Goal: Information Seeking & Learning: Learn about a topic

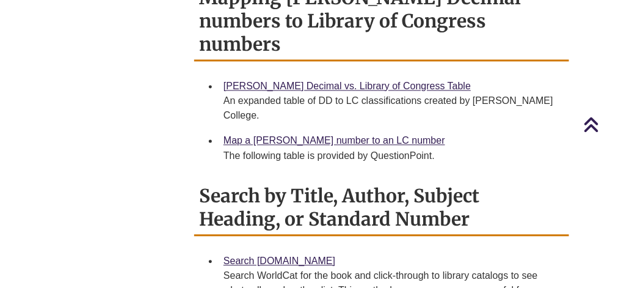
scroll to position [611, 0]
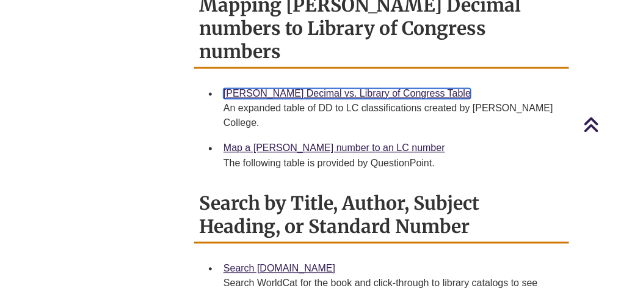
click at [310, 88] on link "[PERSON_NAME] Decimal vs. Library of Congress Table" at bounding box center [347, 93] width 247 height 10
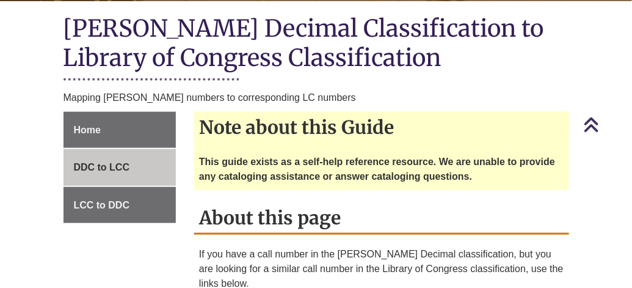
scroll to position [305, 0]
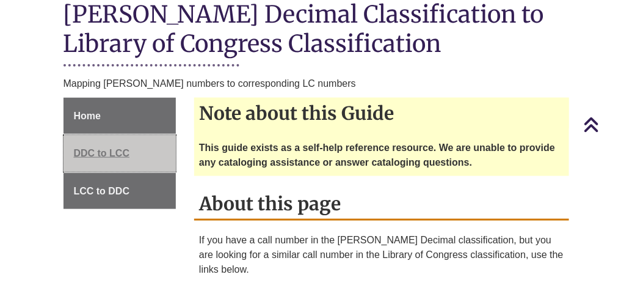
click at [97, 144] on link "DDC to LCC" at bounding box center [120, 153] width 113 height 37
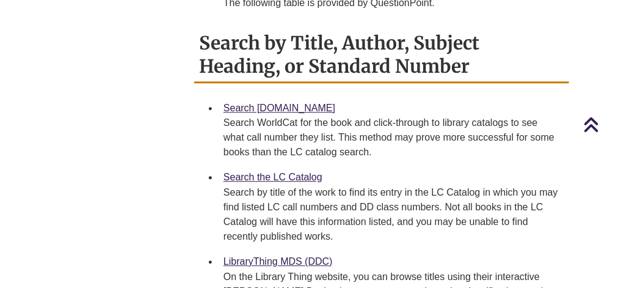
scroll to position [794, 0]
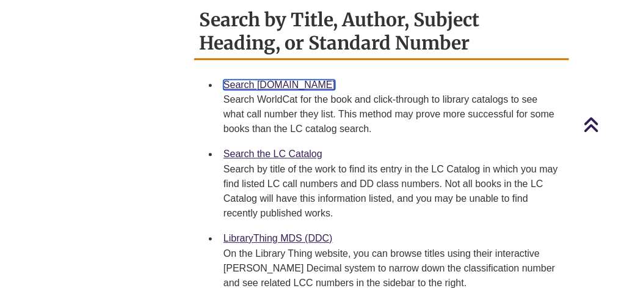
click at [296, 79] on link "Search [DOMAIN_NAME]" at bounding box center [280, 84] width 112 height 10
